Goal: Information Seeking & Learning: Learn about a topic

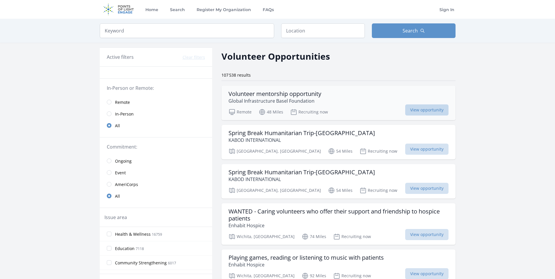
click at [419, 108] on span "View opportunity" at bounding box center [426, 109] width 43 height 11
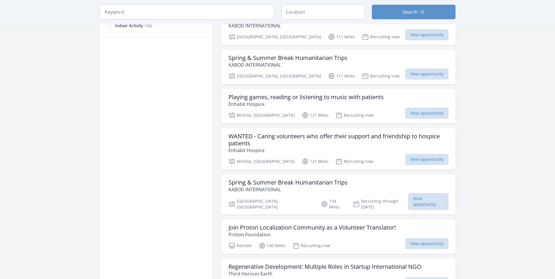
scroll to position [380, 0]
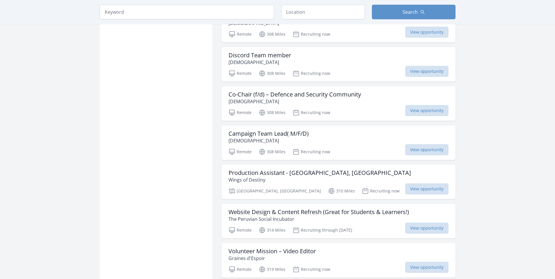
scroll to position [1414, 0]
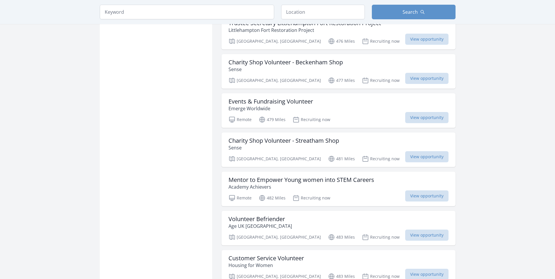
scroll to position [2087, 0]
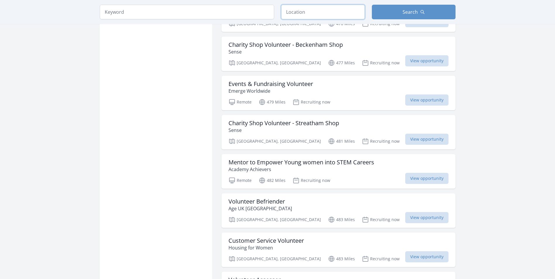
click at [312, 15] on input "text" at bounding box center [323, 12] width 84 height 15
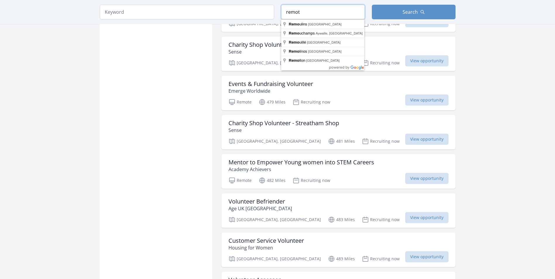
type input "remote"
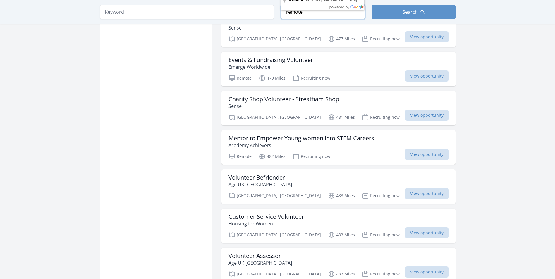
scroll to position [2263, 0]
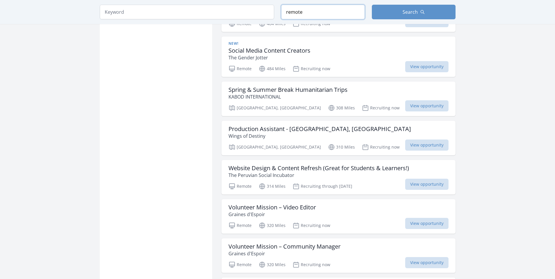
scroll to position [2438, 0]
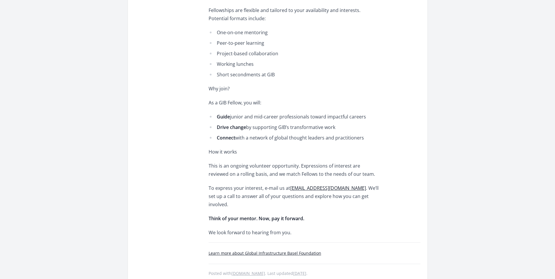
scroll to position [439, 0]
